Goal: Information Seeking & Learning: Learn about a topic

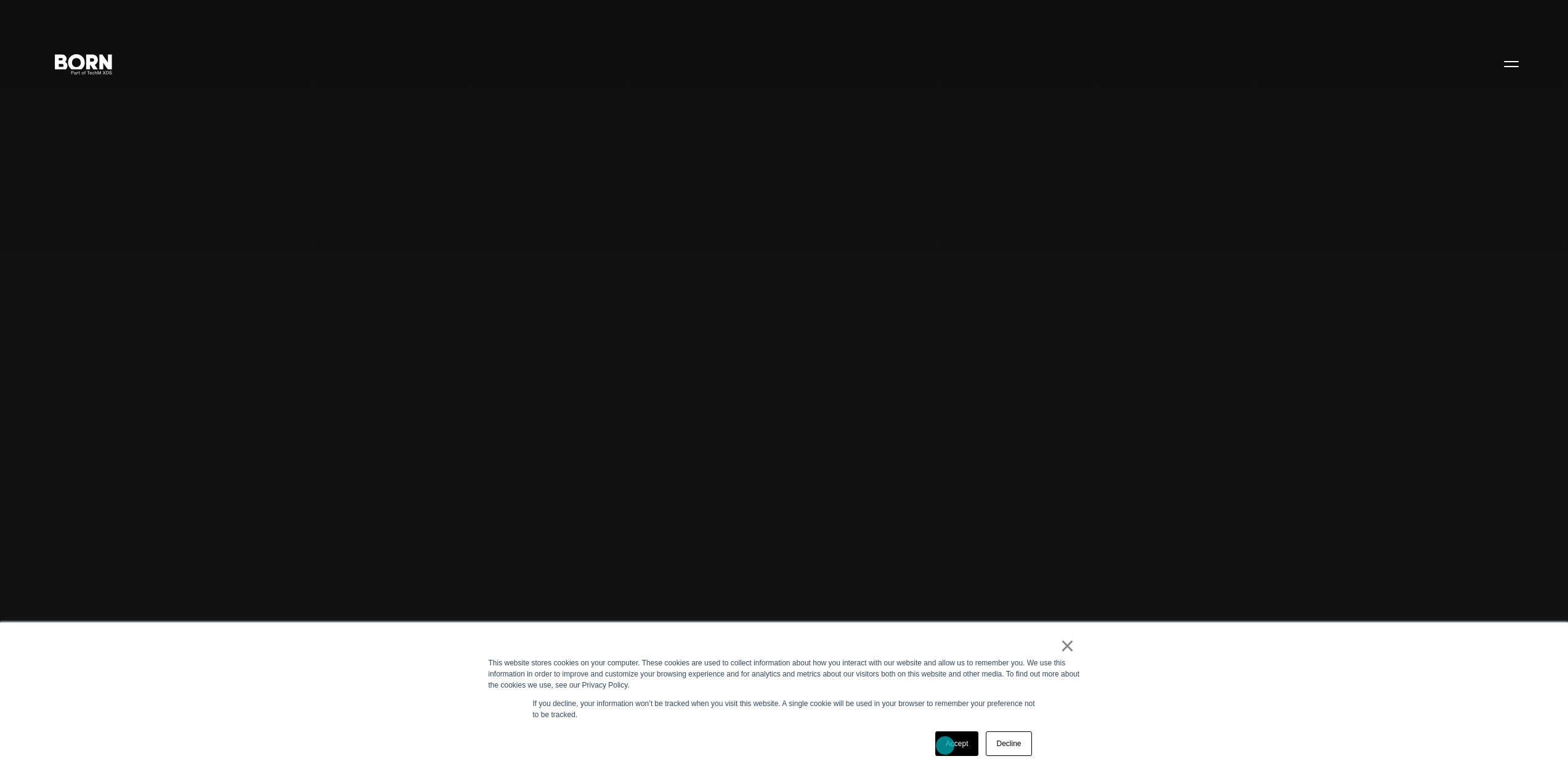
click at [945, 745] on link "Accept" at bounding box center [957, 744] width 44 height 25
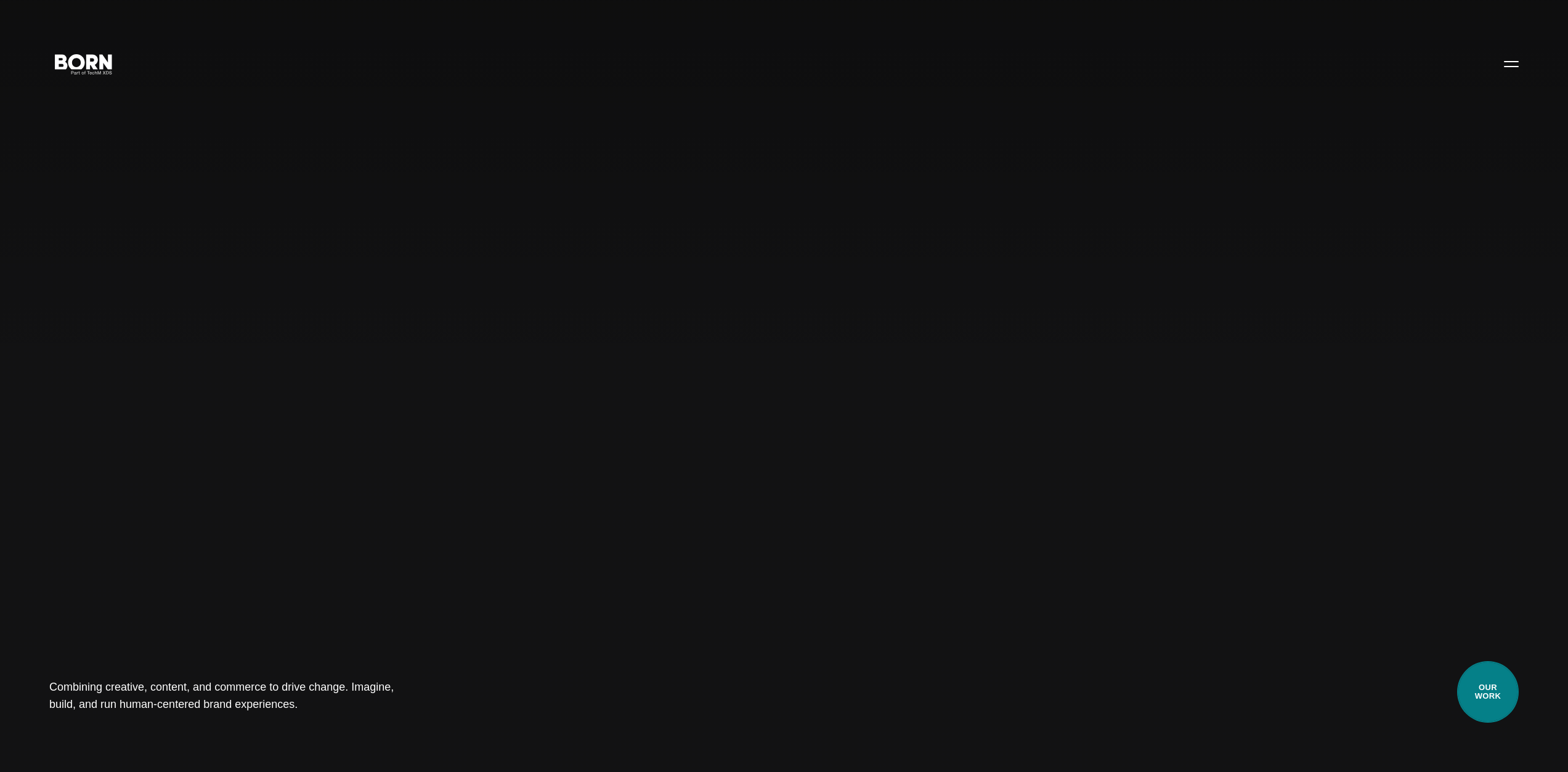
click at [1505, 688] on link "Our Work" at bounding box center [1488, 692] width 61 height 61
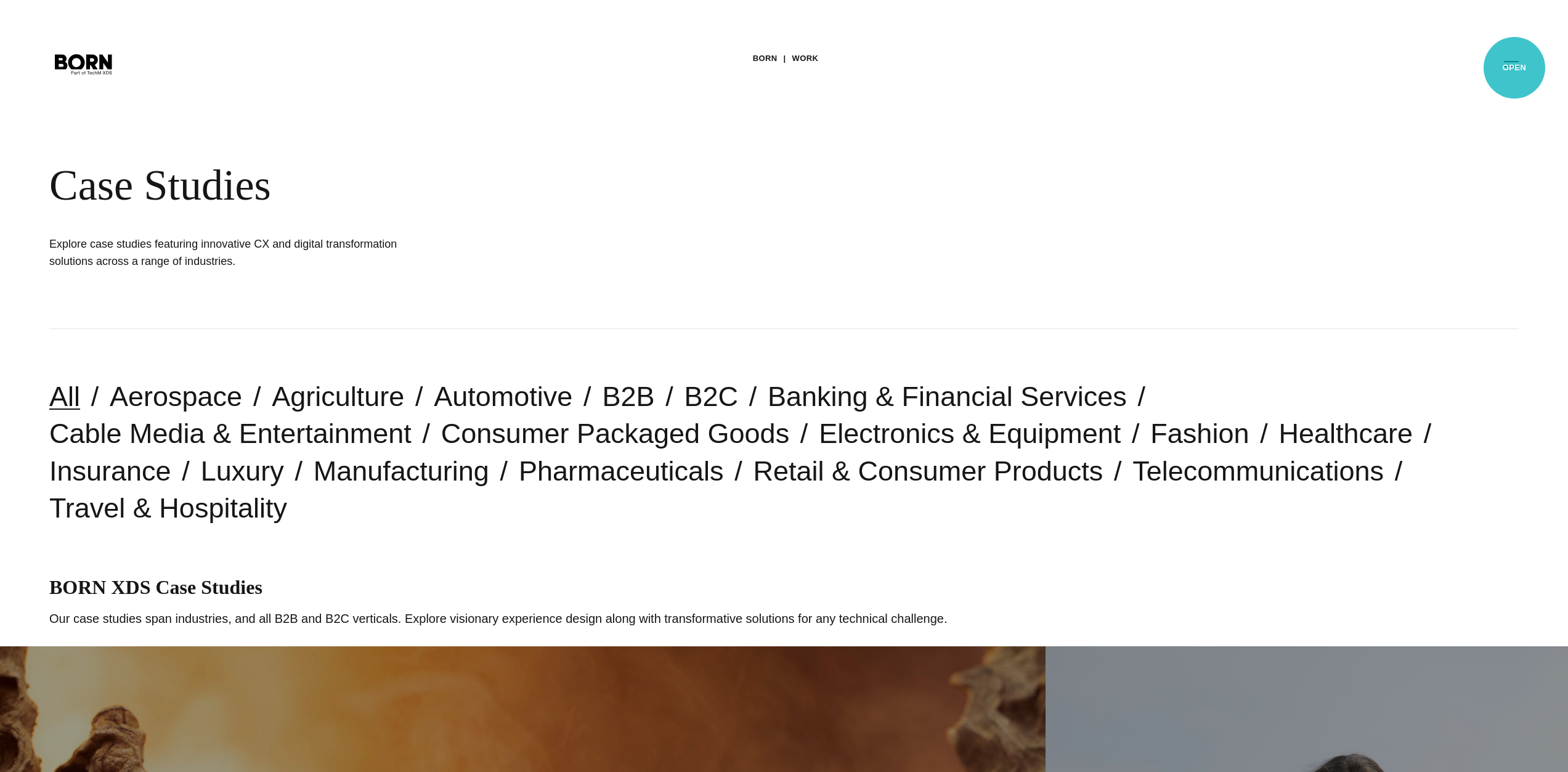
click at [1514, 67] on button "Primary Menu" at bounding box center [1511, 64] width 30 height 26
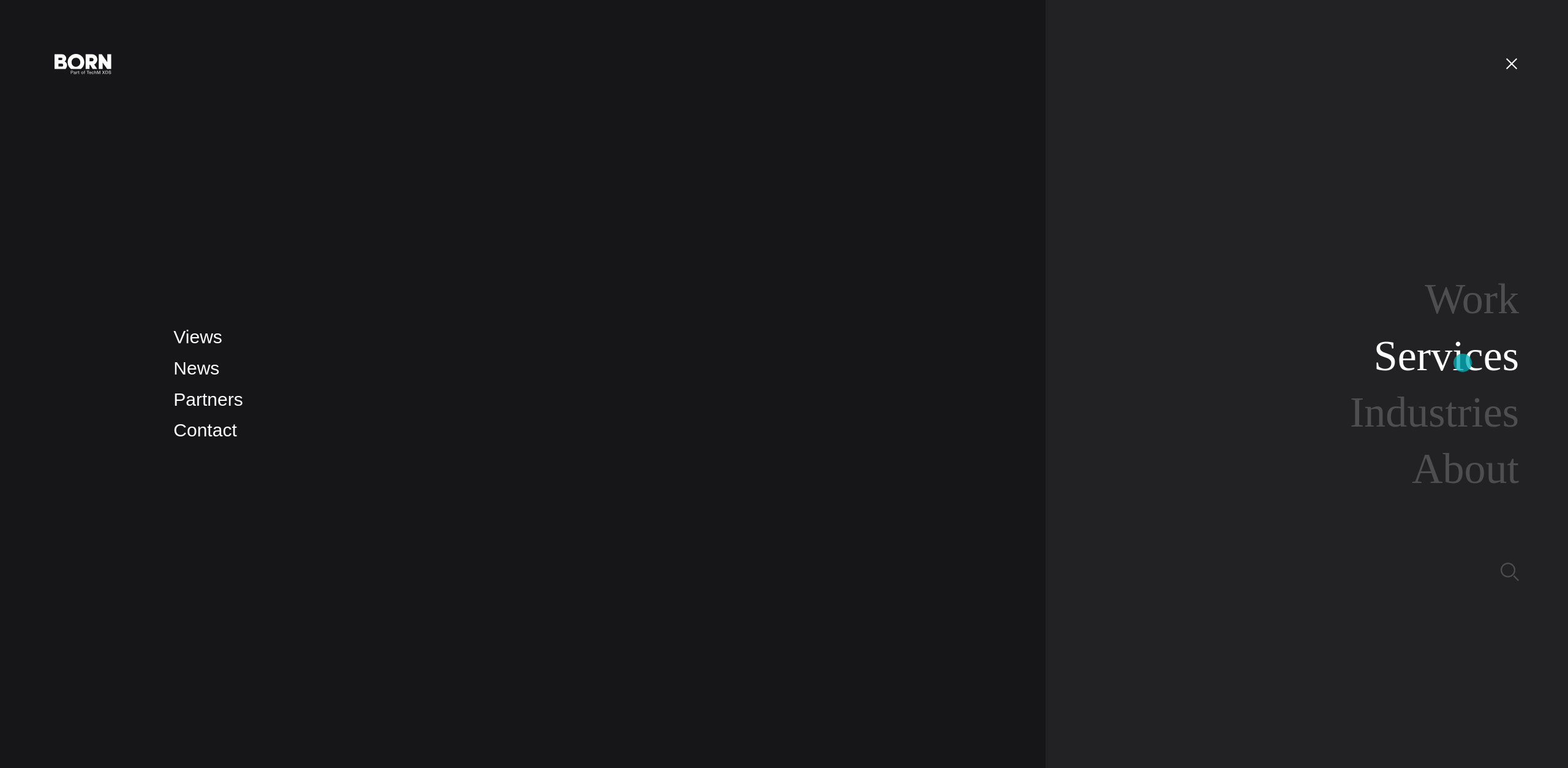
click at [1463, 363] on link "Services" at bounding box center [1447, 356] width 145 height 47
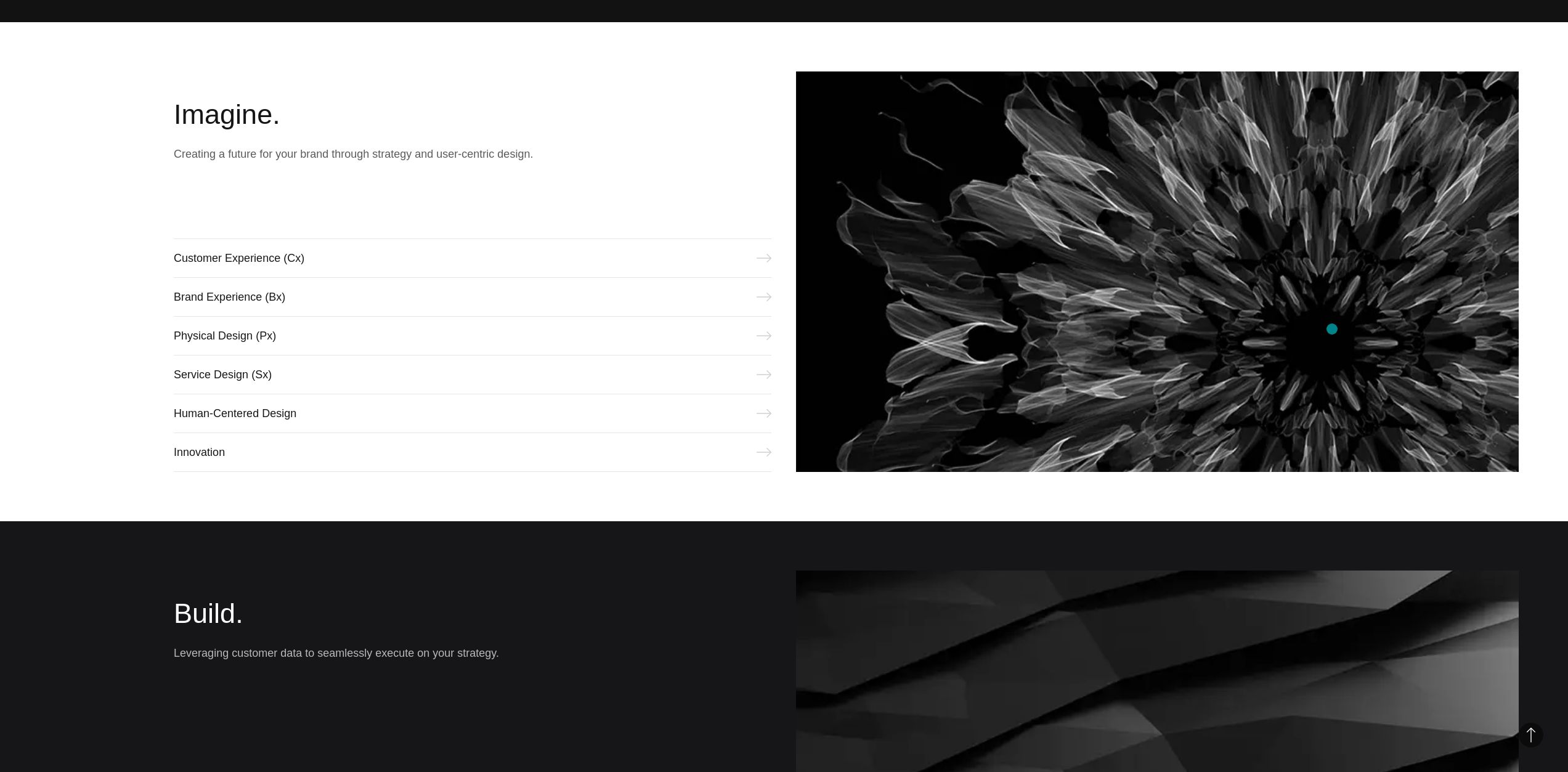
scroll to position [820, 0]
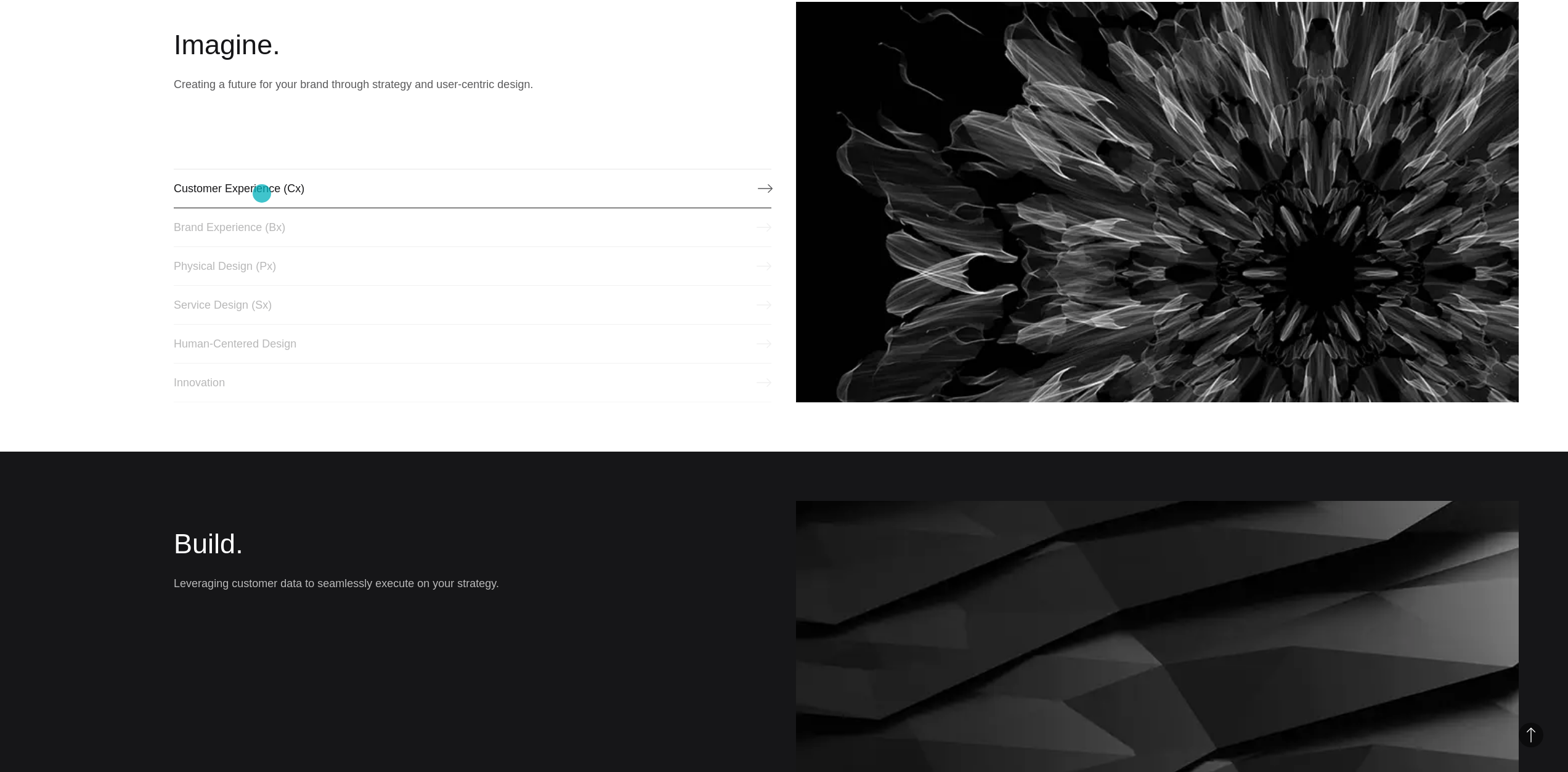
click at [262, 193] on link "Customer Experience (Cx)" at bounding box center [473, 188] width 598 height 39
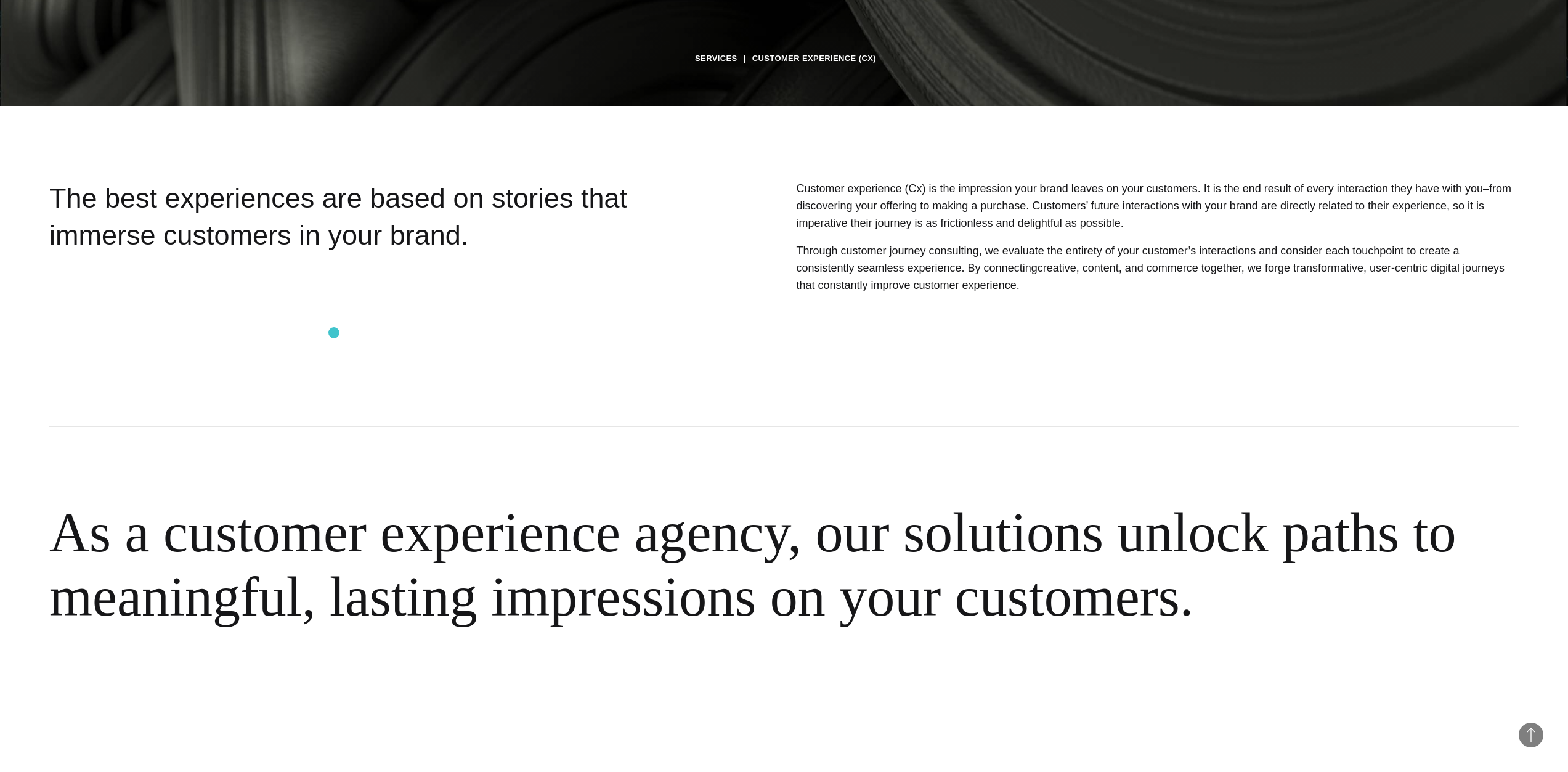
scroll to position [674, 0]
